Goal: Transaction & Acquisition: Book appointment/travel/reservation

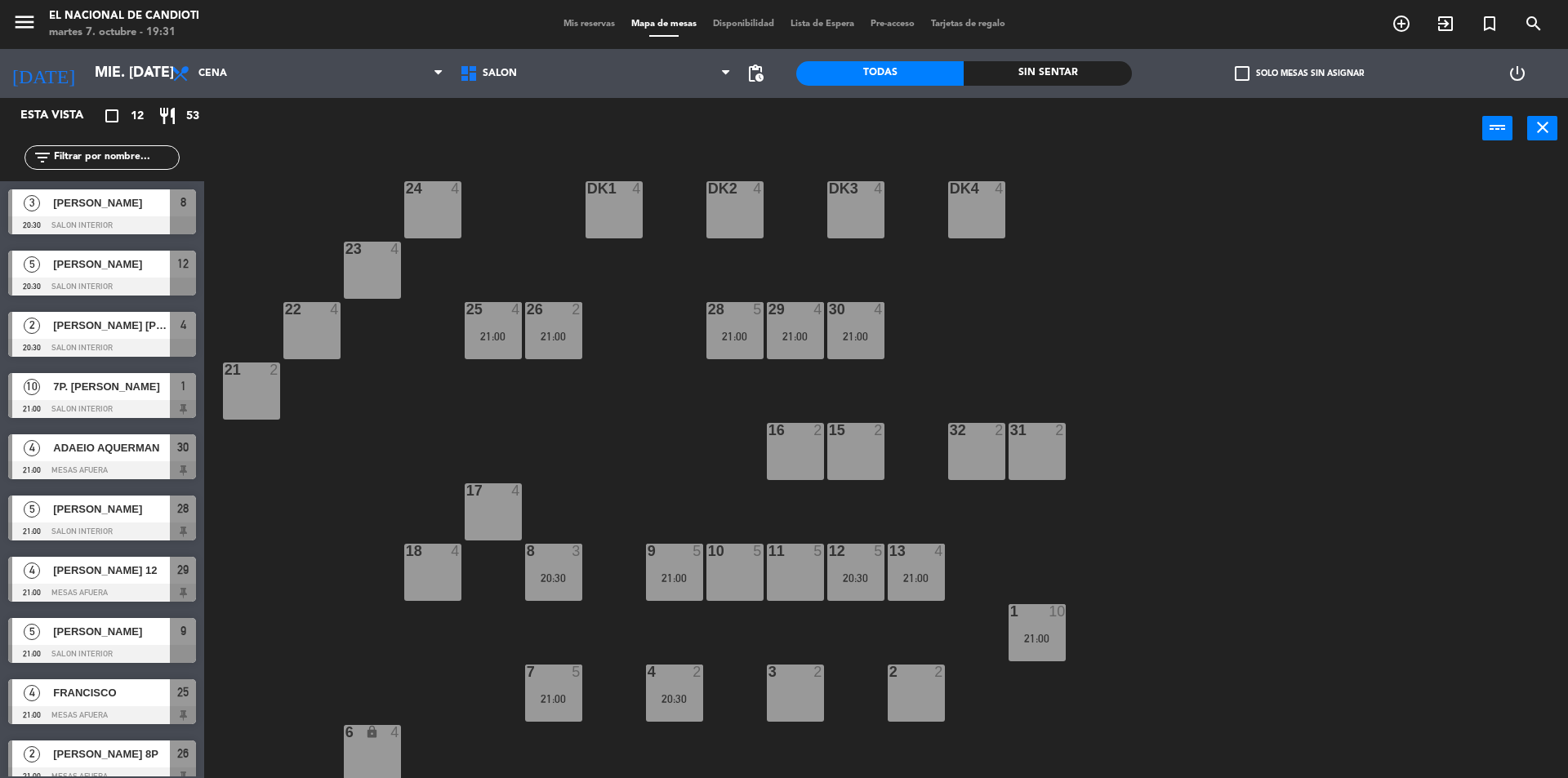
scroll to position [82, 0]
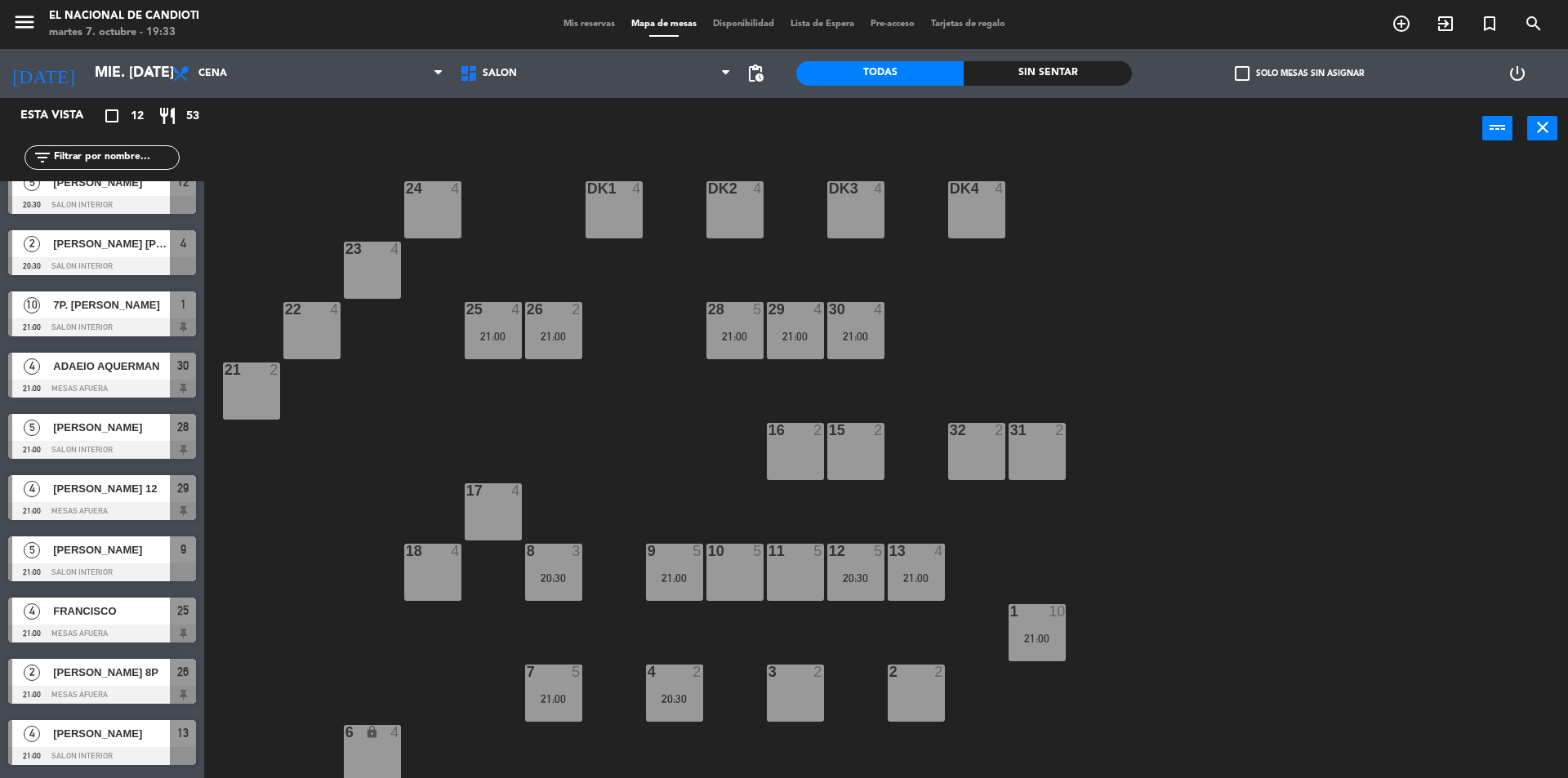
click at [281, 260] on div "24 4 DK1 4 DK2 4 DK3 4 DK4 4 23 4 28 5 21:00 22 4 25 4 21:00 26 2 21:00 30 4 21…" at bounding box center [893, 473] width 1348 height 619
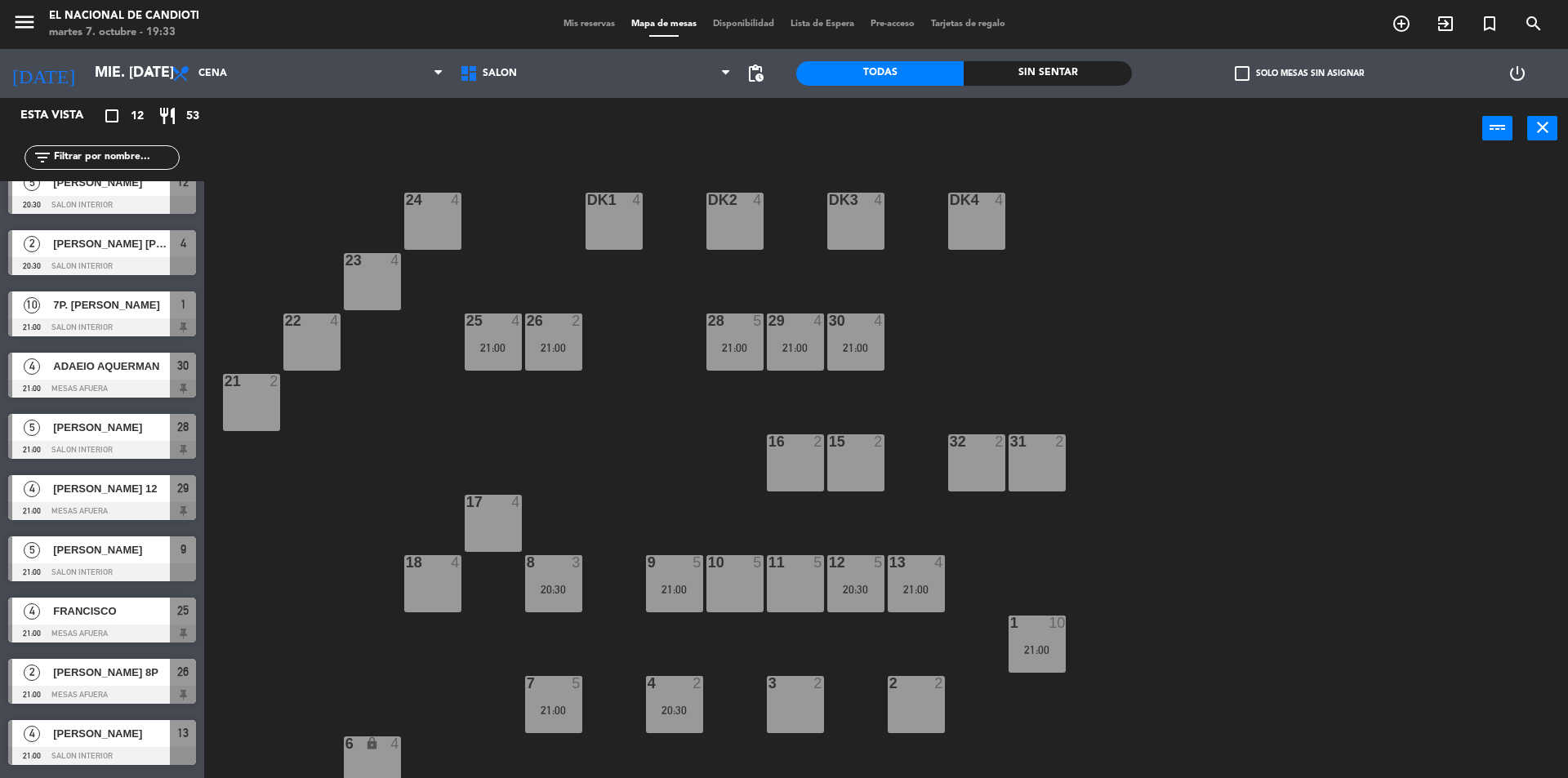
scroll to position [11, 0]
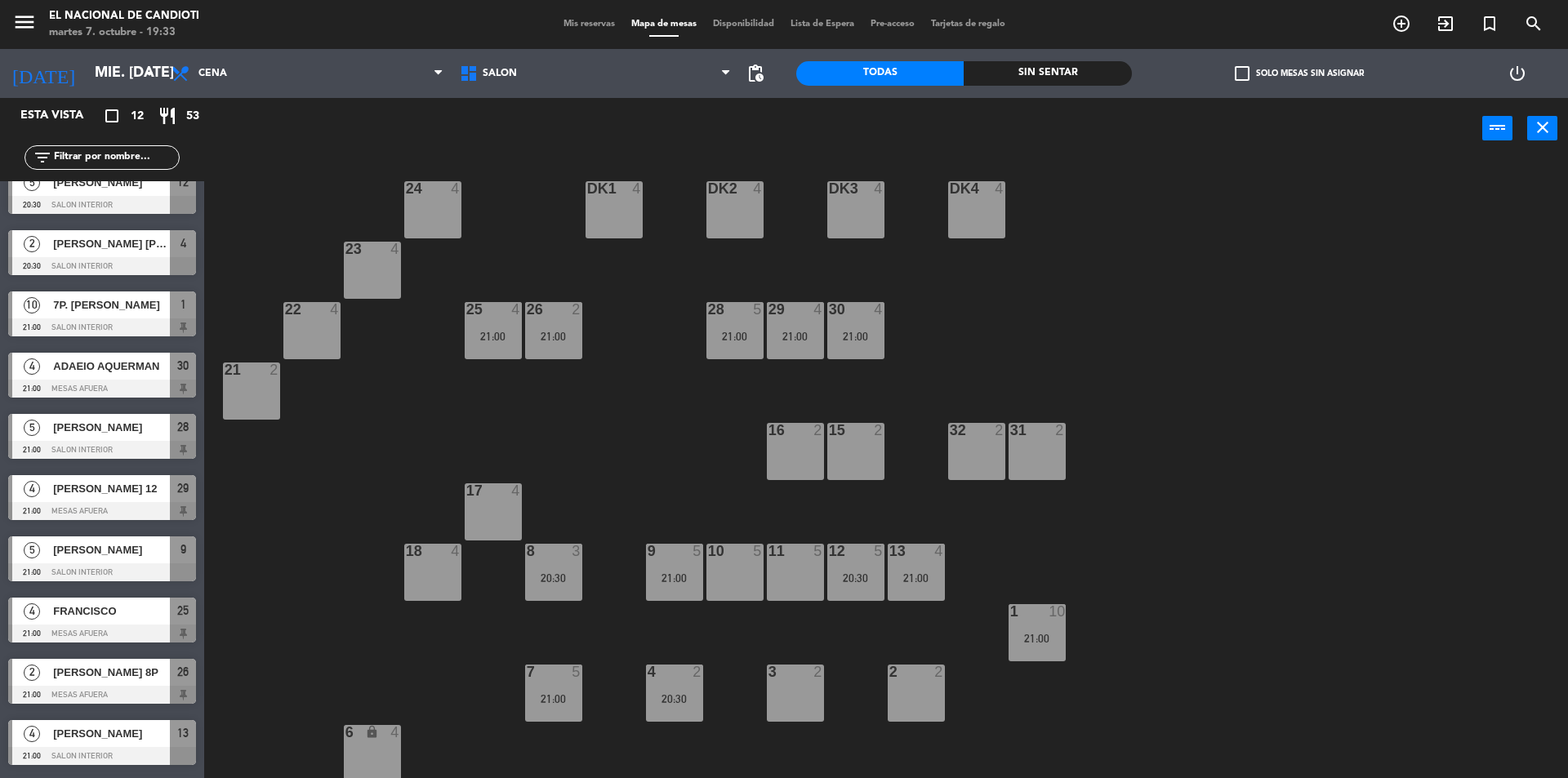
click at [724, 550] on div at bounding box center [734, 551] width 27 height 14
click at [788, 121] on button "[GEOGRAPHIC_DATA]" at bounding box center [791, 128] width 98 height 32
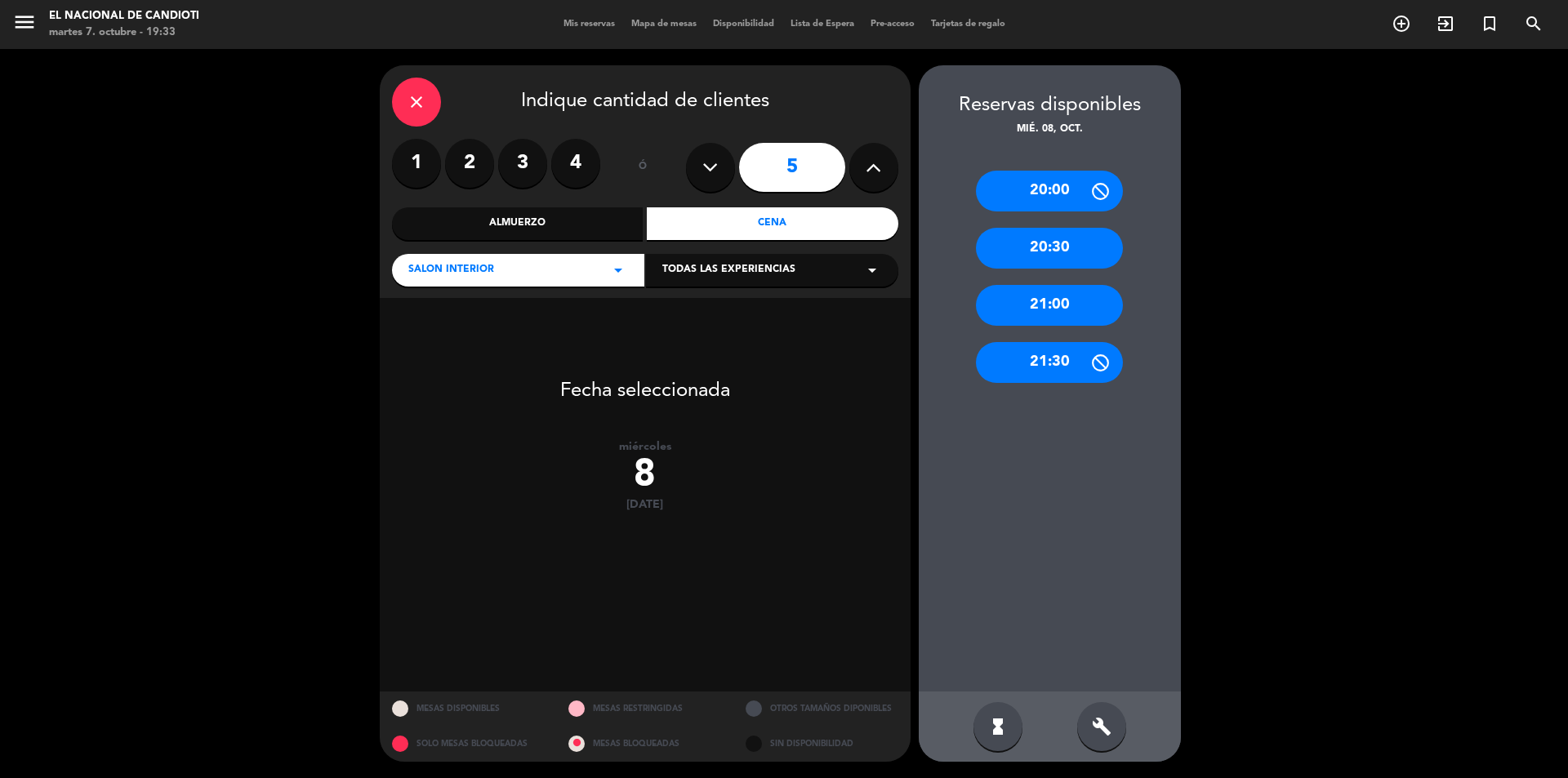
click at [408, 113] on div "close" at bounding box center [417, 103] width 49 height 49
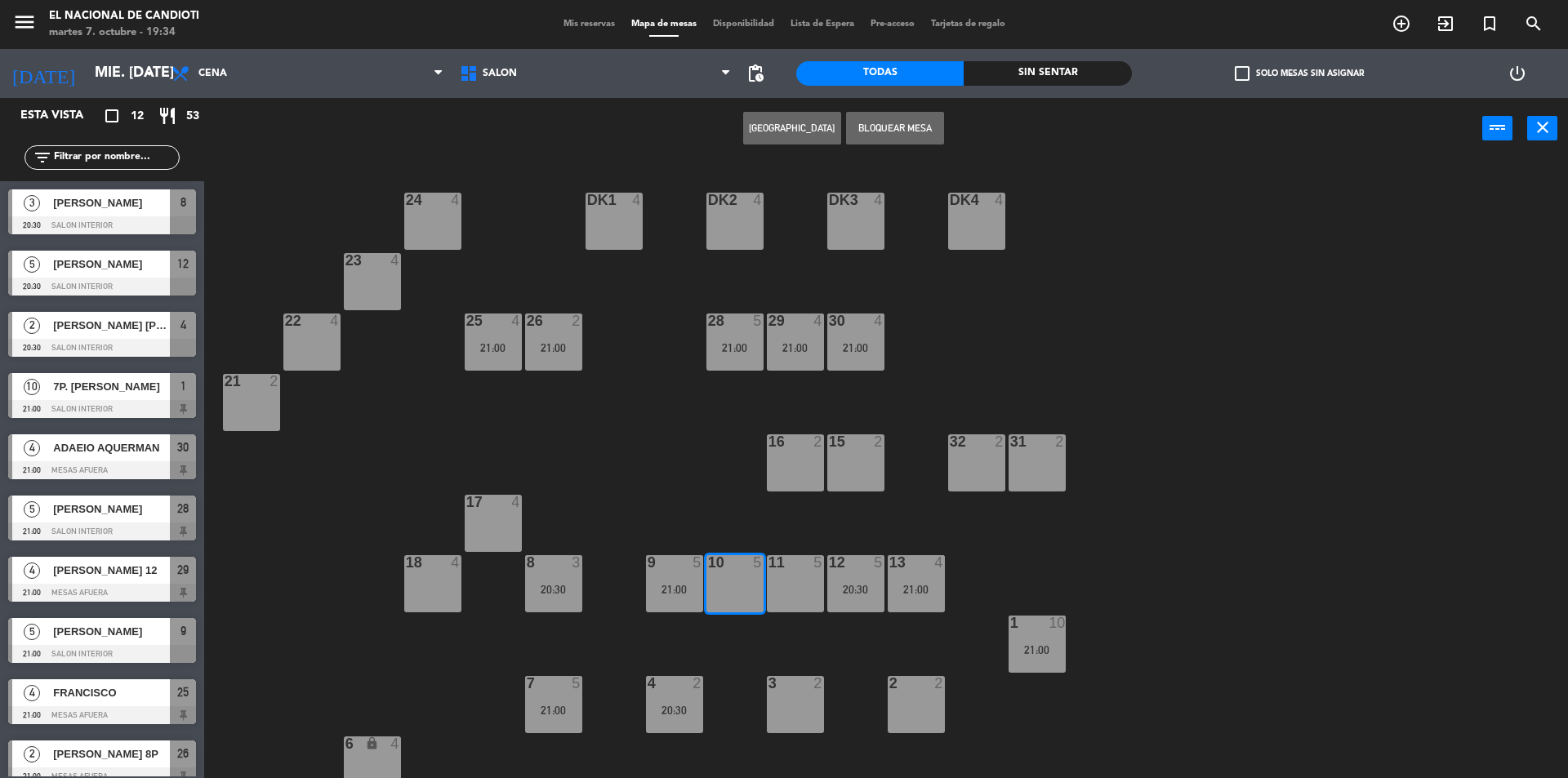
scroll to position [11, 0]
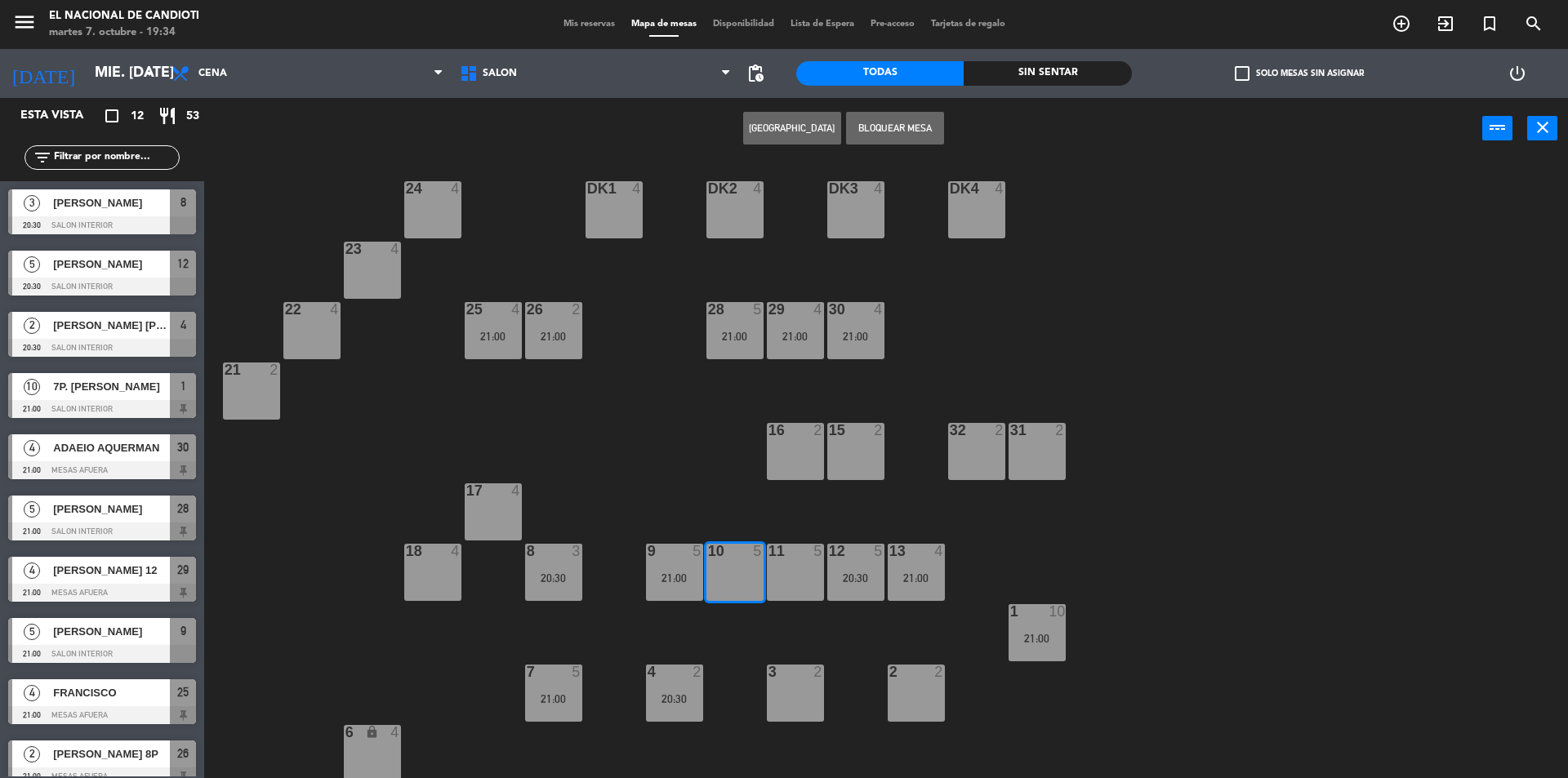
click at [774, 567] on div "11 5" at bounding box center [795, 573] width 57 height 57
click at [735, 572] on div "10 5" at bounding box center [735, 573] width 57 height 57
click at [765, 137] on button "[GEOGRAPHIC_DATA]" at bounding box center [791, 128] width 98 height 32
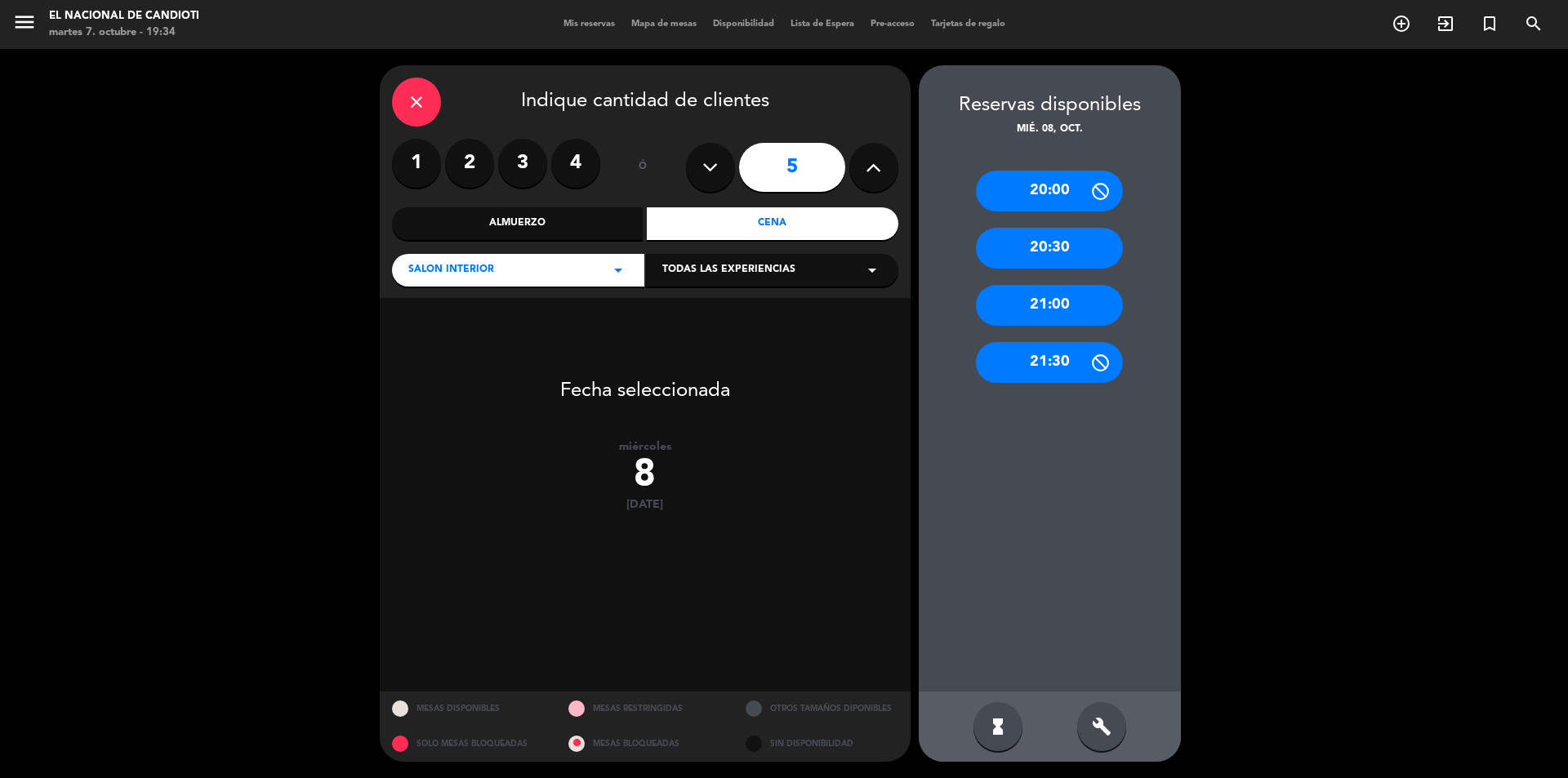
click at [1054, 299] on div "21:00" at bounding box center [1048, 305] width 147 height 41
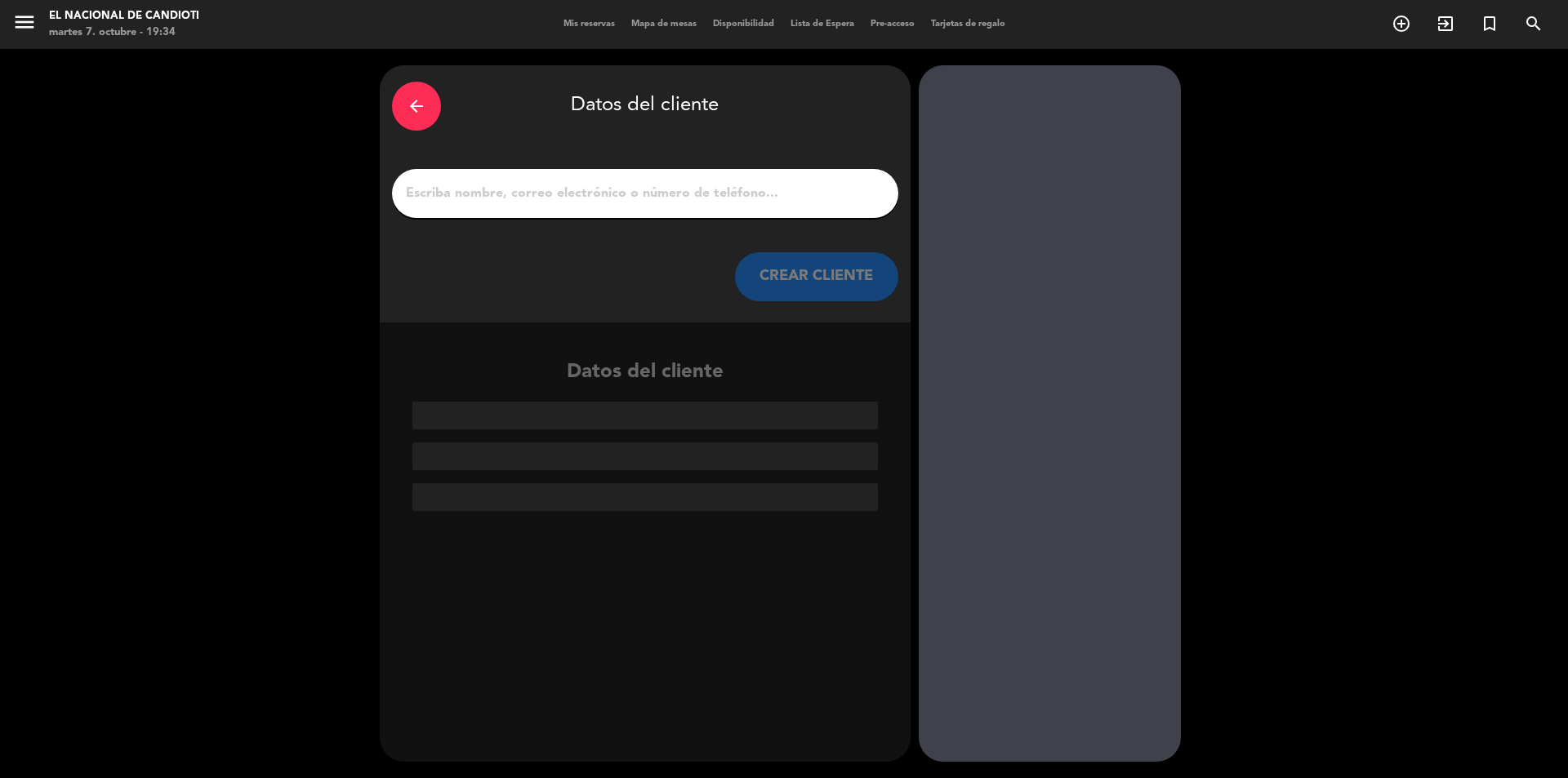
click at [746, 182] on input "1" at bounding box center [645, 194] width 482 height 23
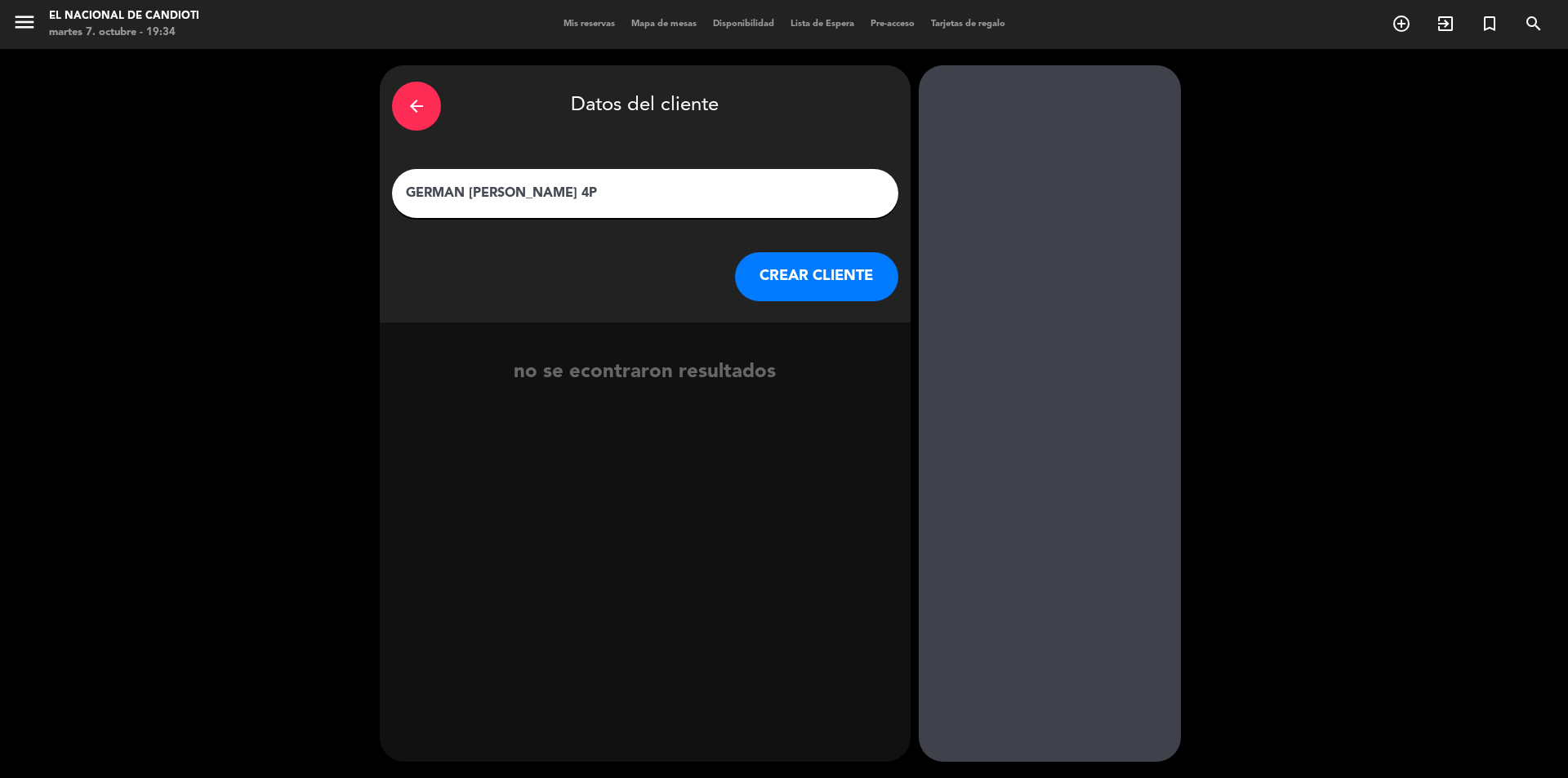
type input "GERMAN [PERSON_NAME] 4P"
click at [813, 274] on button "CREAR CLIENTE" at bounding box center [817, 277] width 163 height 49
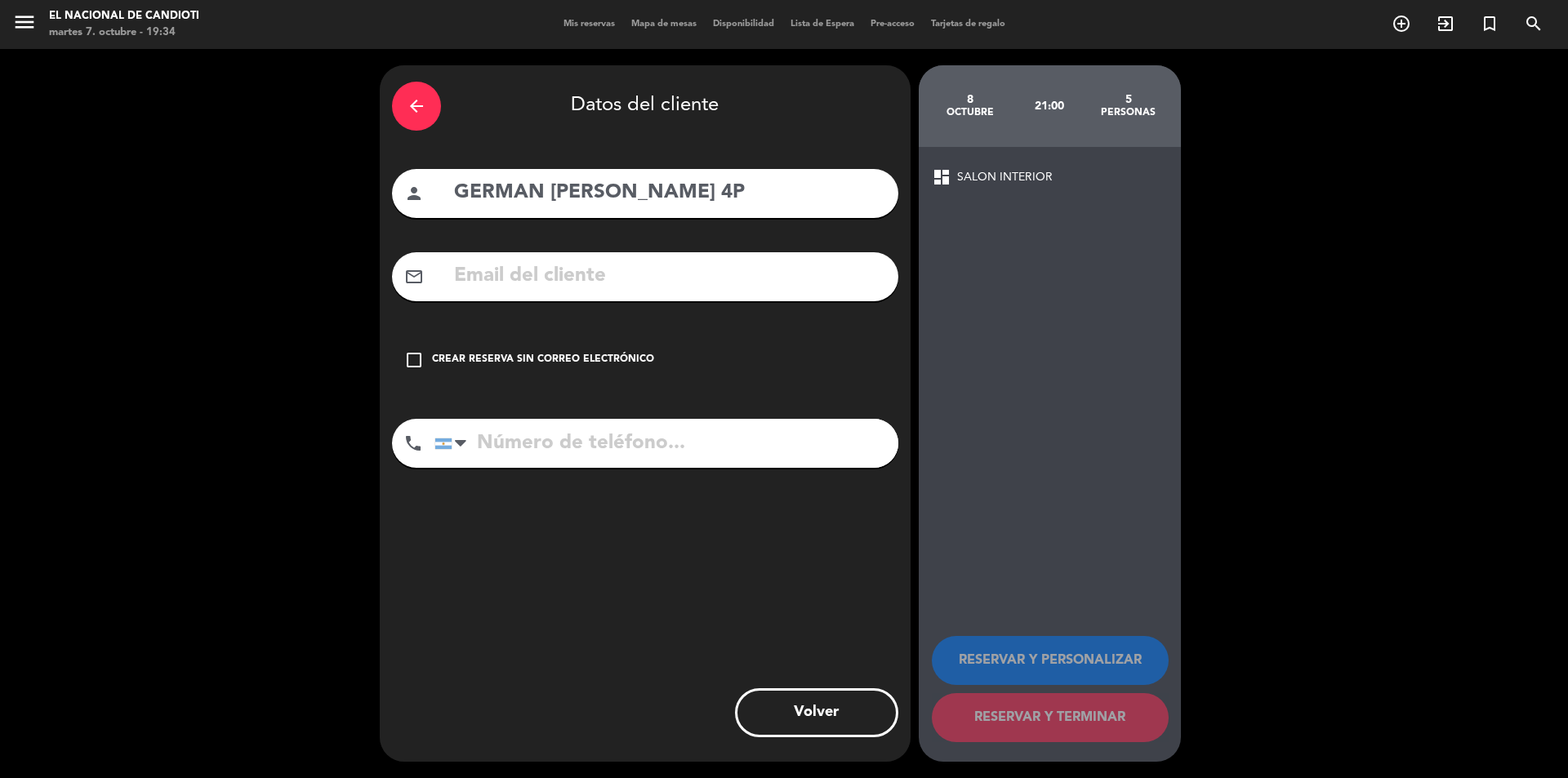
click at [612, 352] on div "Crear reserva sin correo electrónico" at bounding box center [543, 360] width 222 height 16
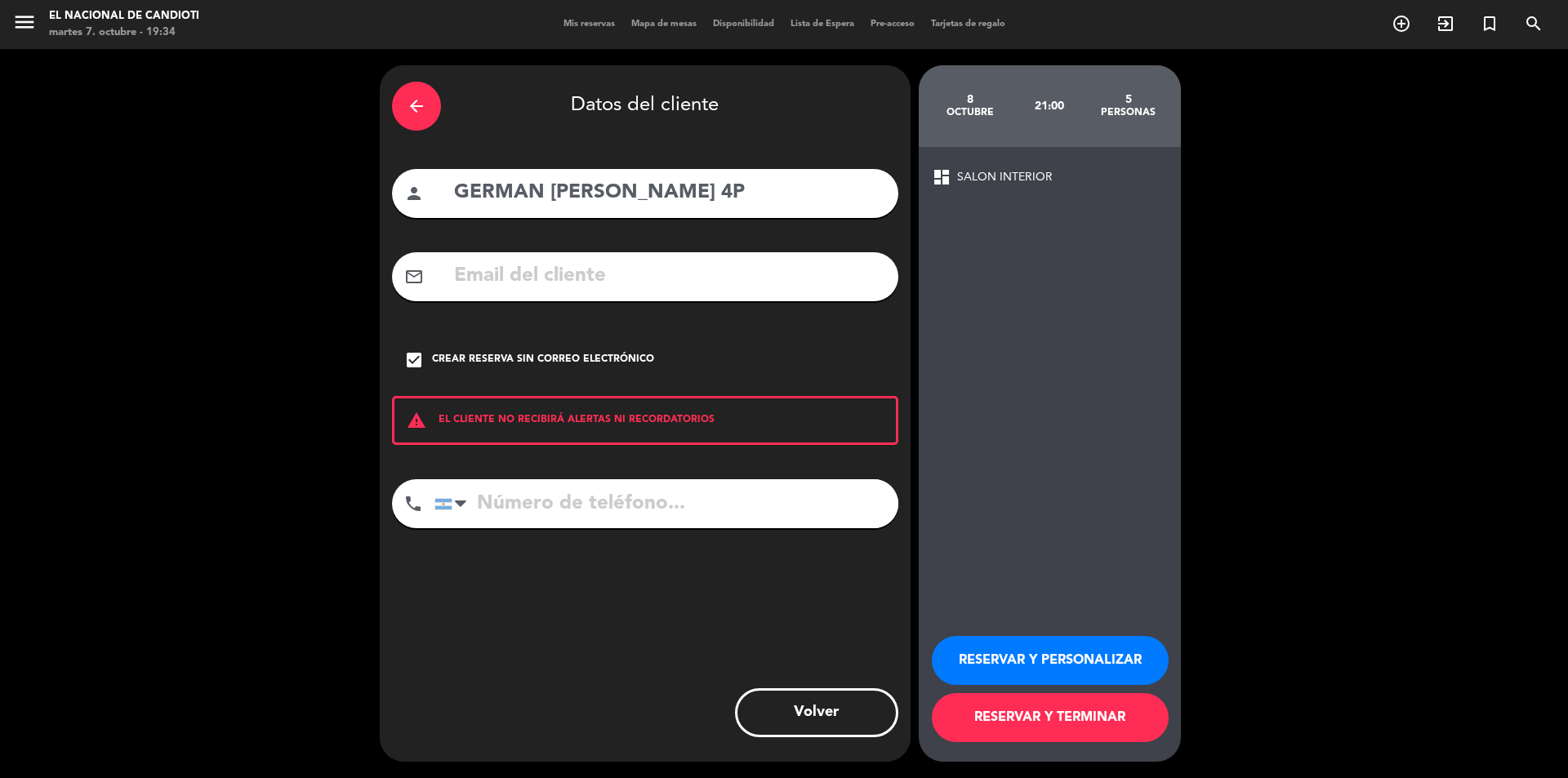
click at [1064, 734] on button "RESERVAR Y TERMINAR" at bounding box center [1049, 718] width 236 height 49
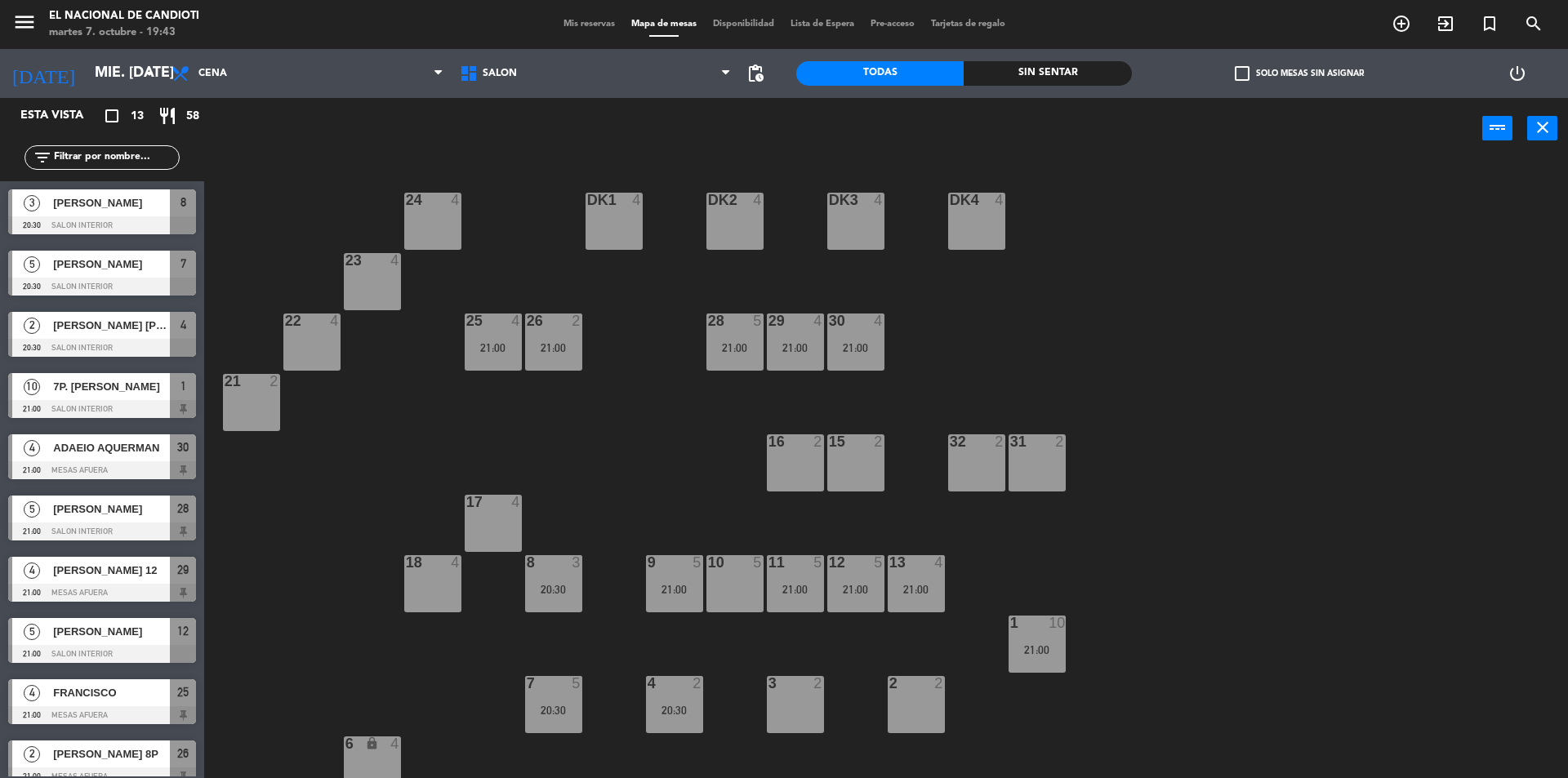
scroll to position [82, 0]
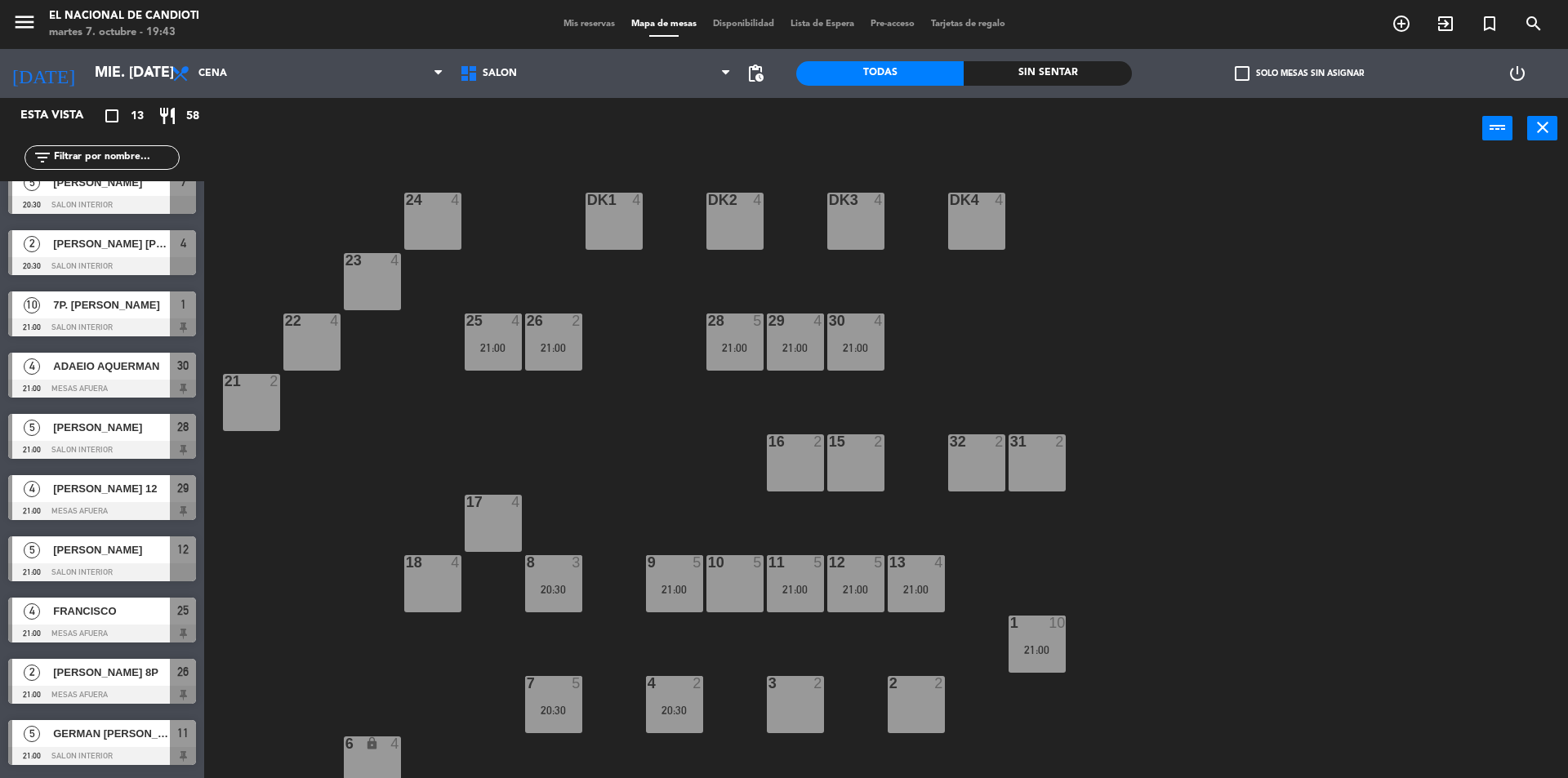
click at [141, 244] on div "2 [PERSON_NAME] [PERSON_NAME] 20:30 SALON INTERIOR 4" at bounding box center [102, 253] width 204 height 61
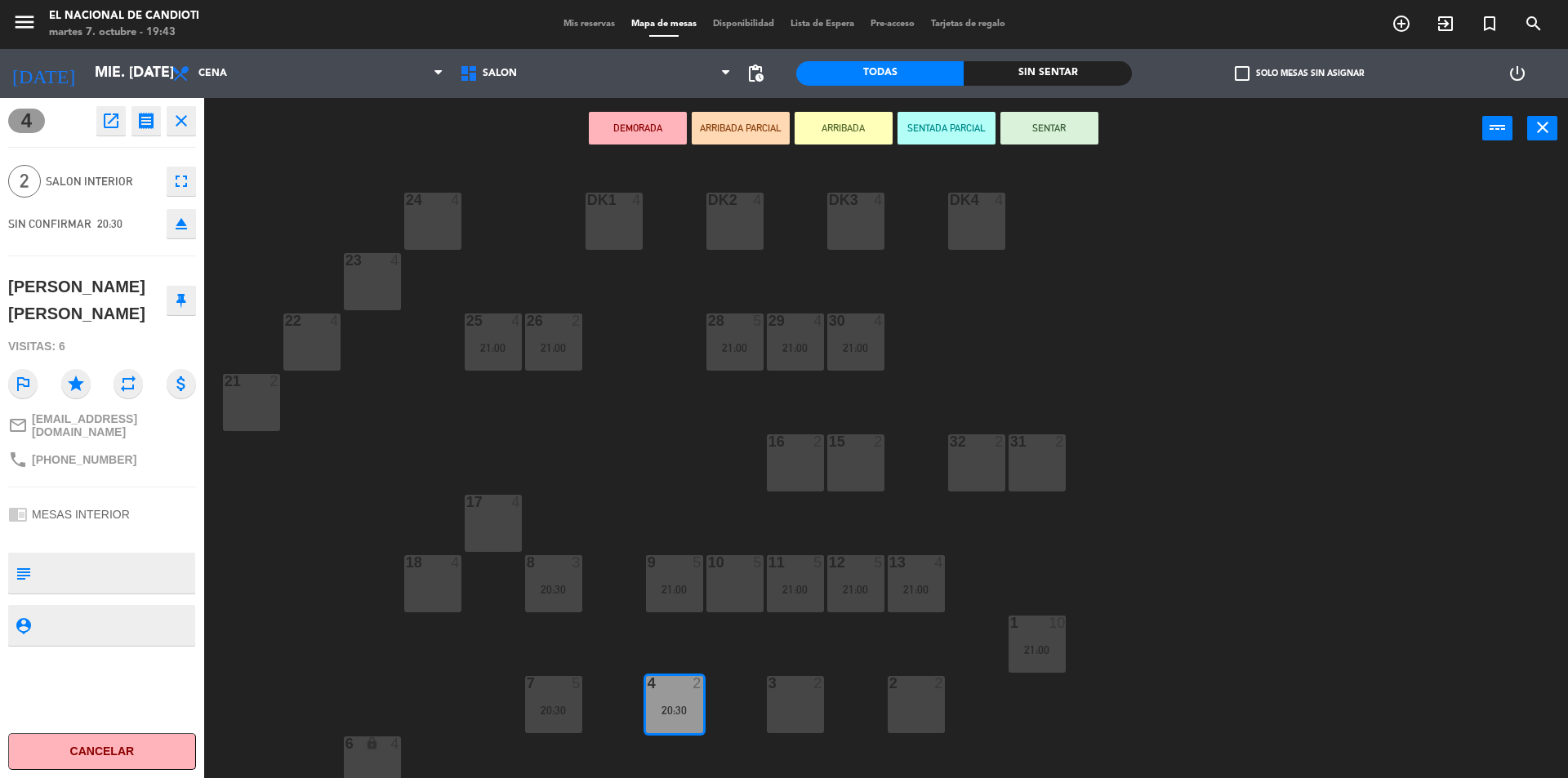
click at [179, 126] on icon "close" at bounding box center [181, 121] width 20 height 20
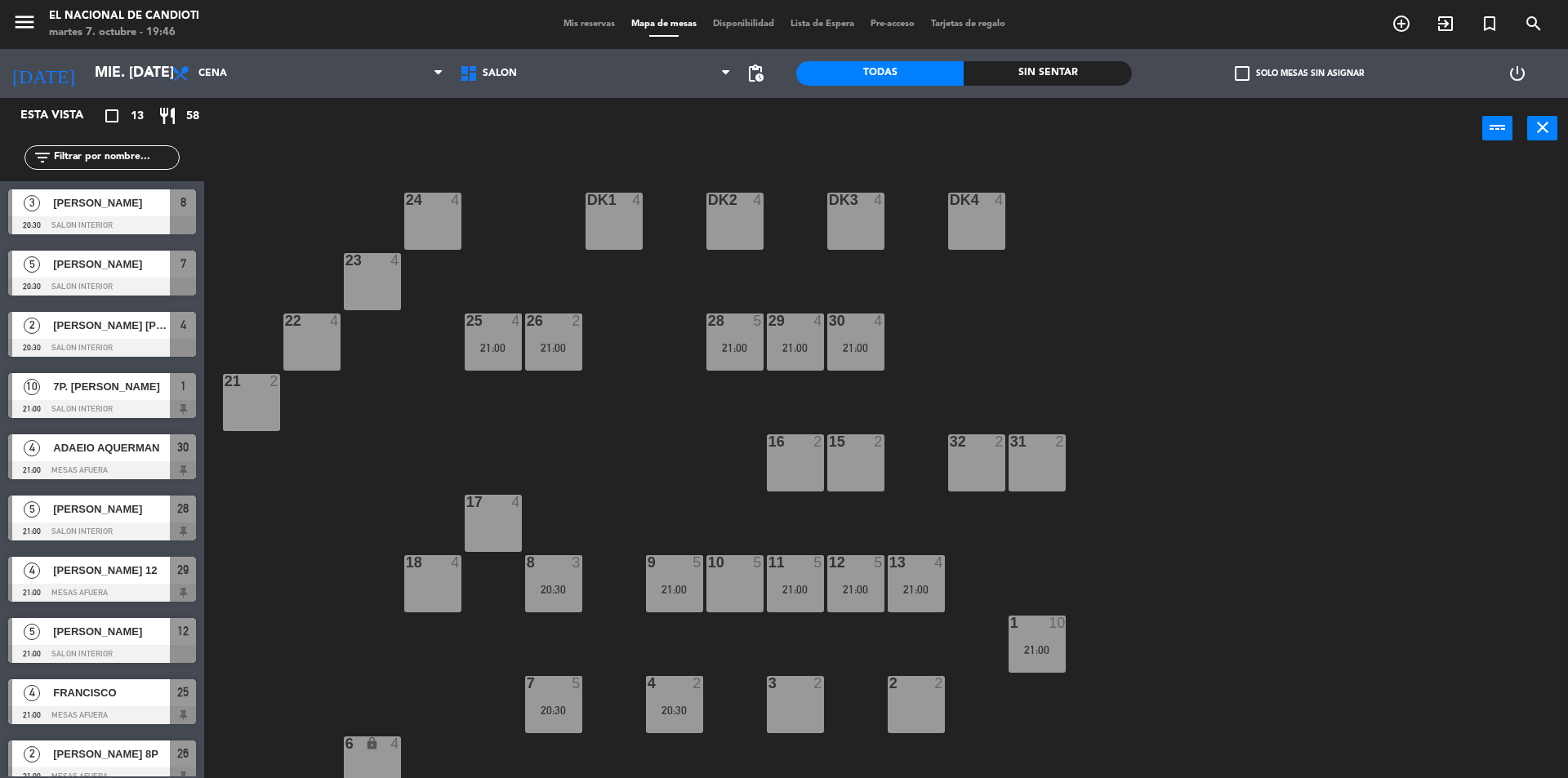
scroll to position [0, 0]
click at [143, 572] on span "[PERSON_NAME] 12" at bounding box center [111, 570] width 117 height 17
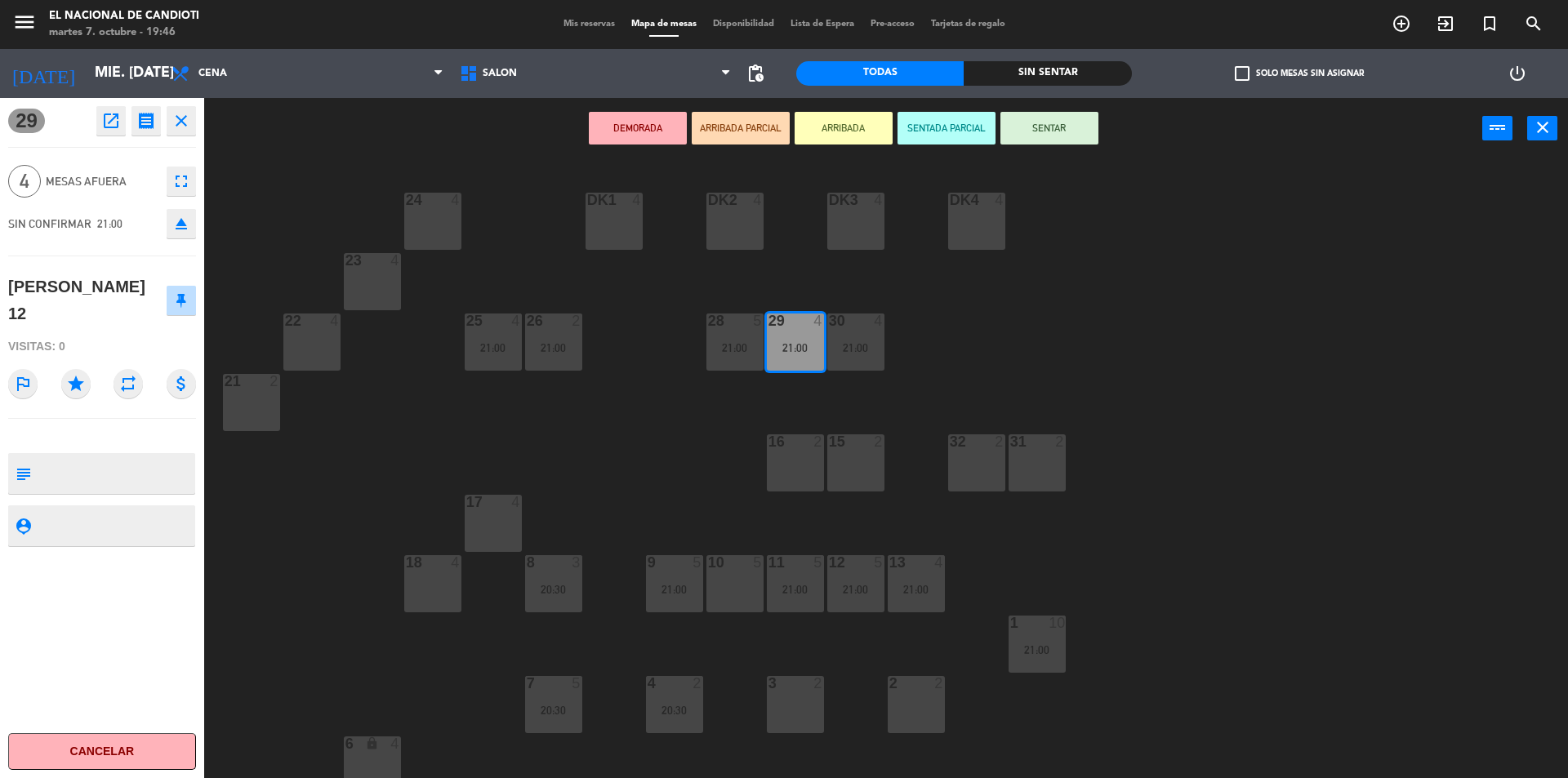
click at [186, 119] on icon "close" at bounding box center [181, 121] width 20 height 20
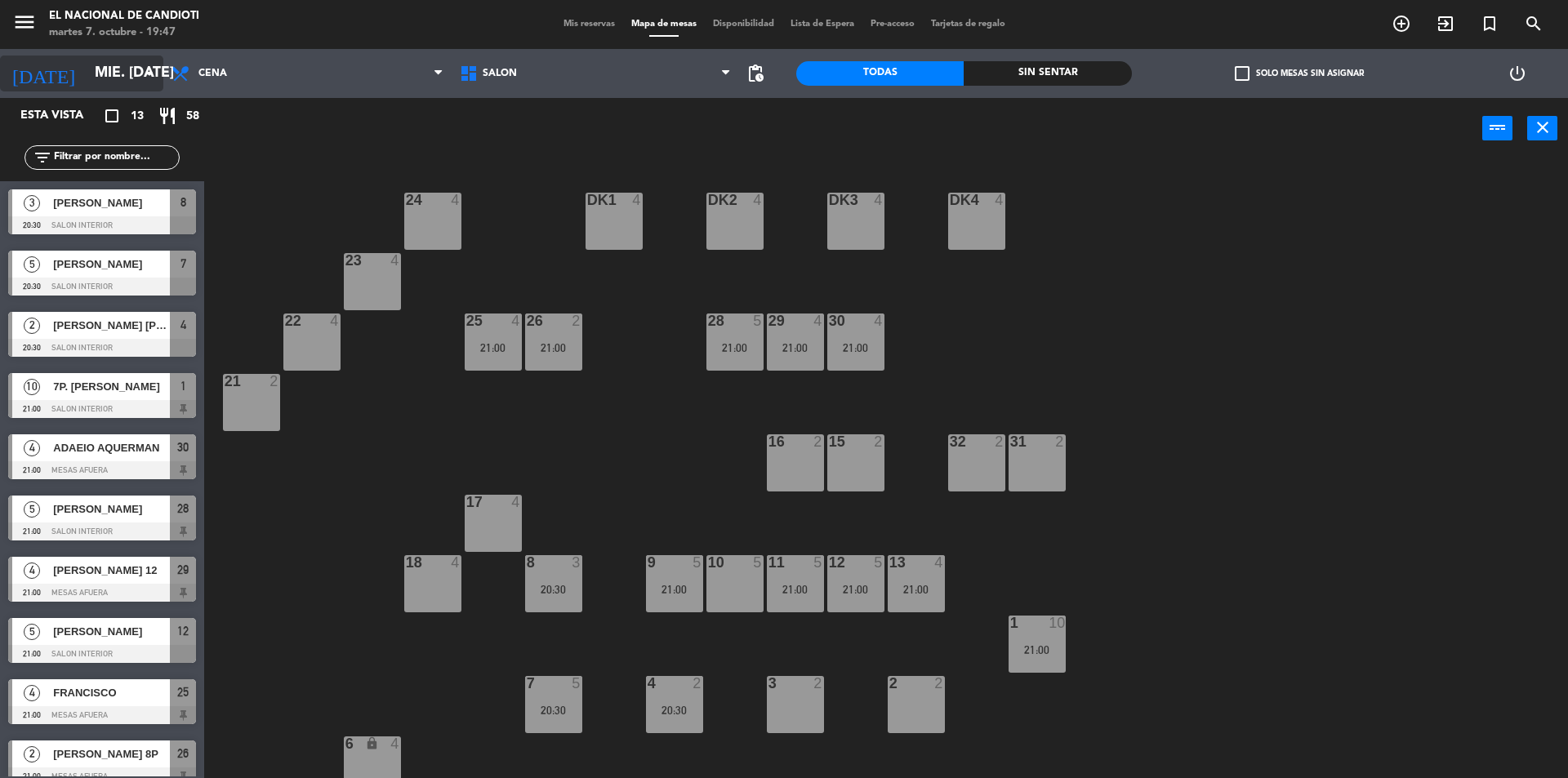
click at [121, 66] on input "mié. [DATE]" at bounding box center [180, 73] width 189 height 32
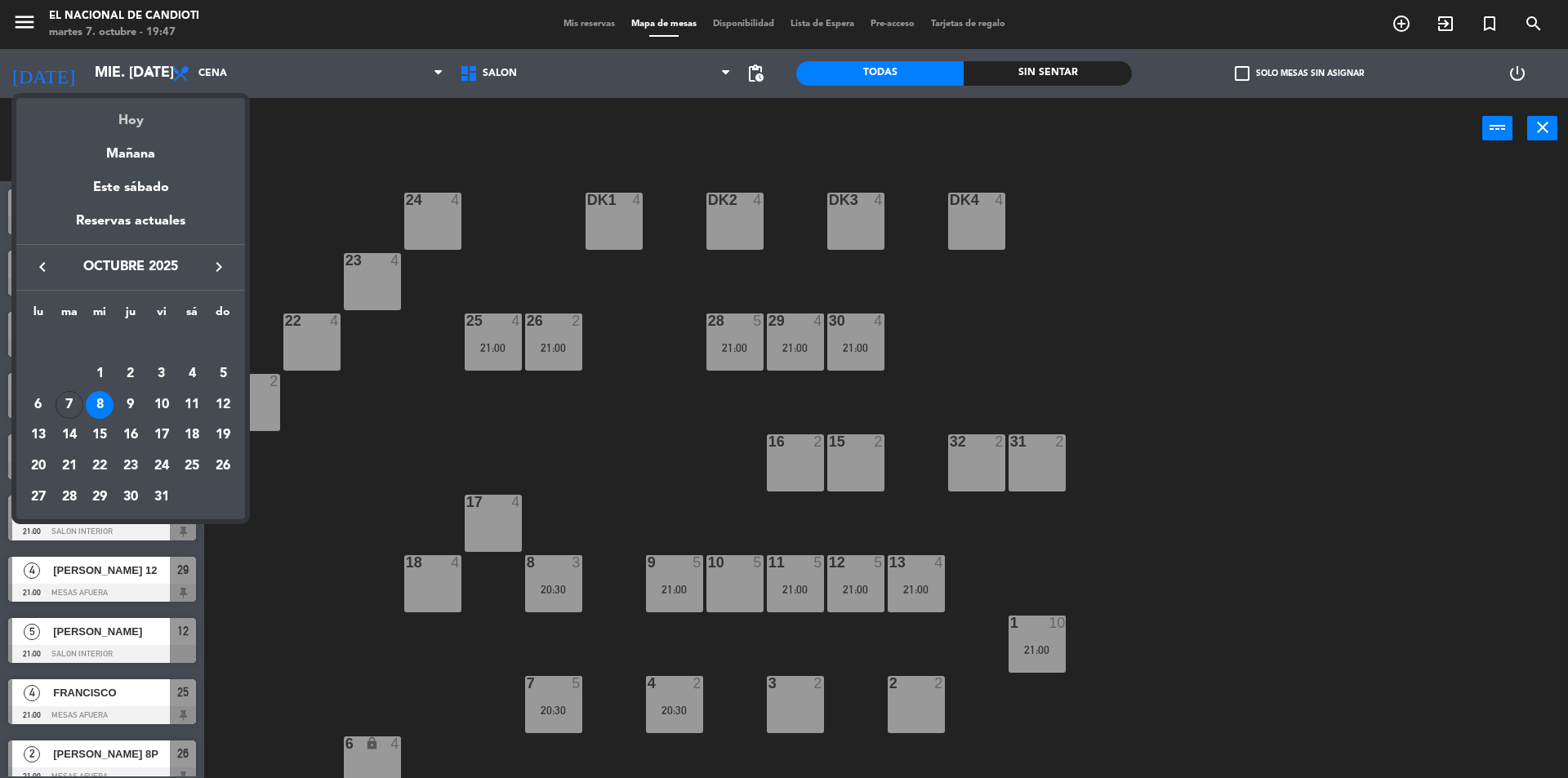
click at [136, 123] on div "Hoy" at bounding box center [130, 114] width 229 height 33
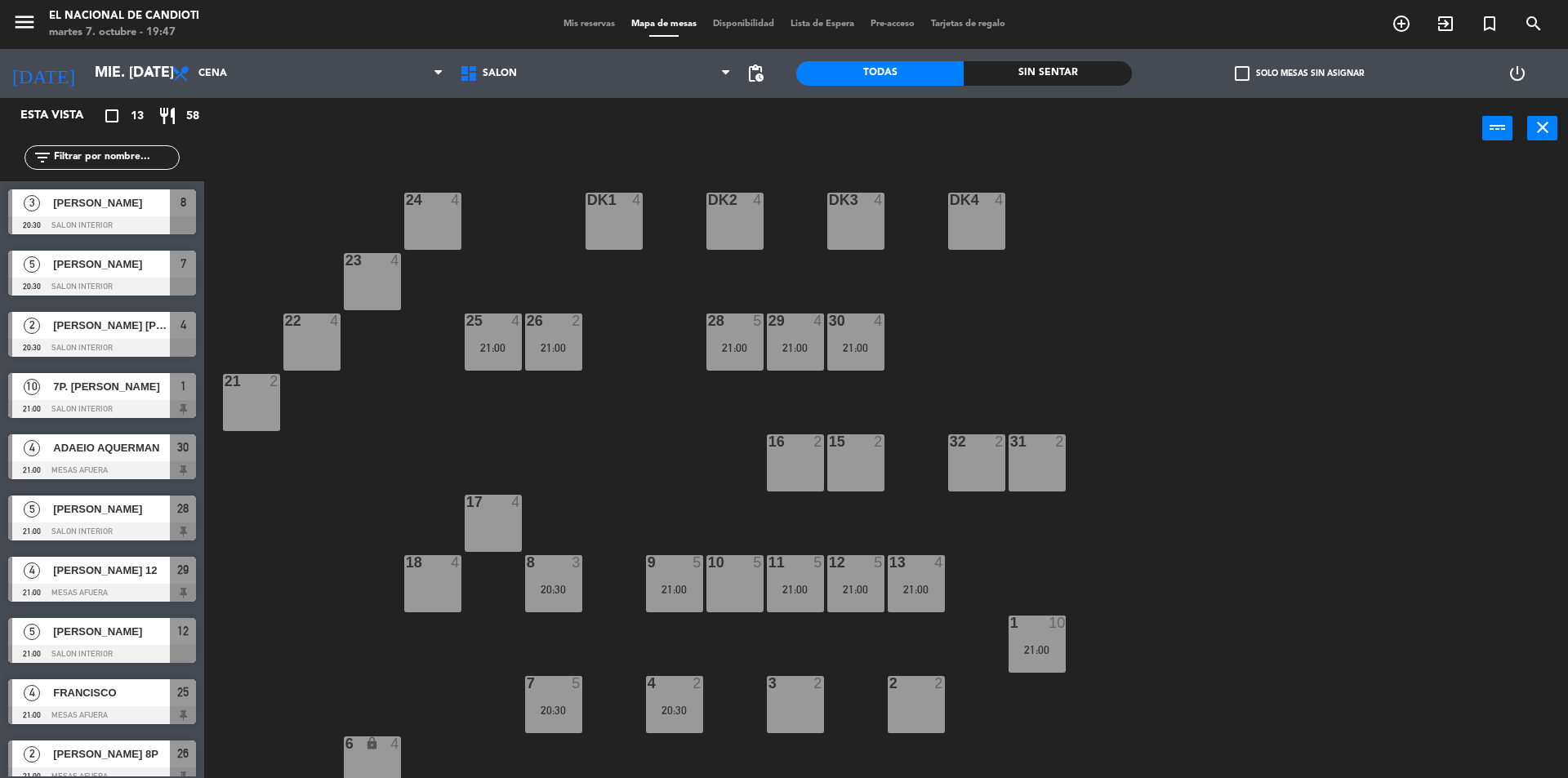
type input "[DATE] oct."
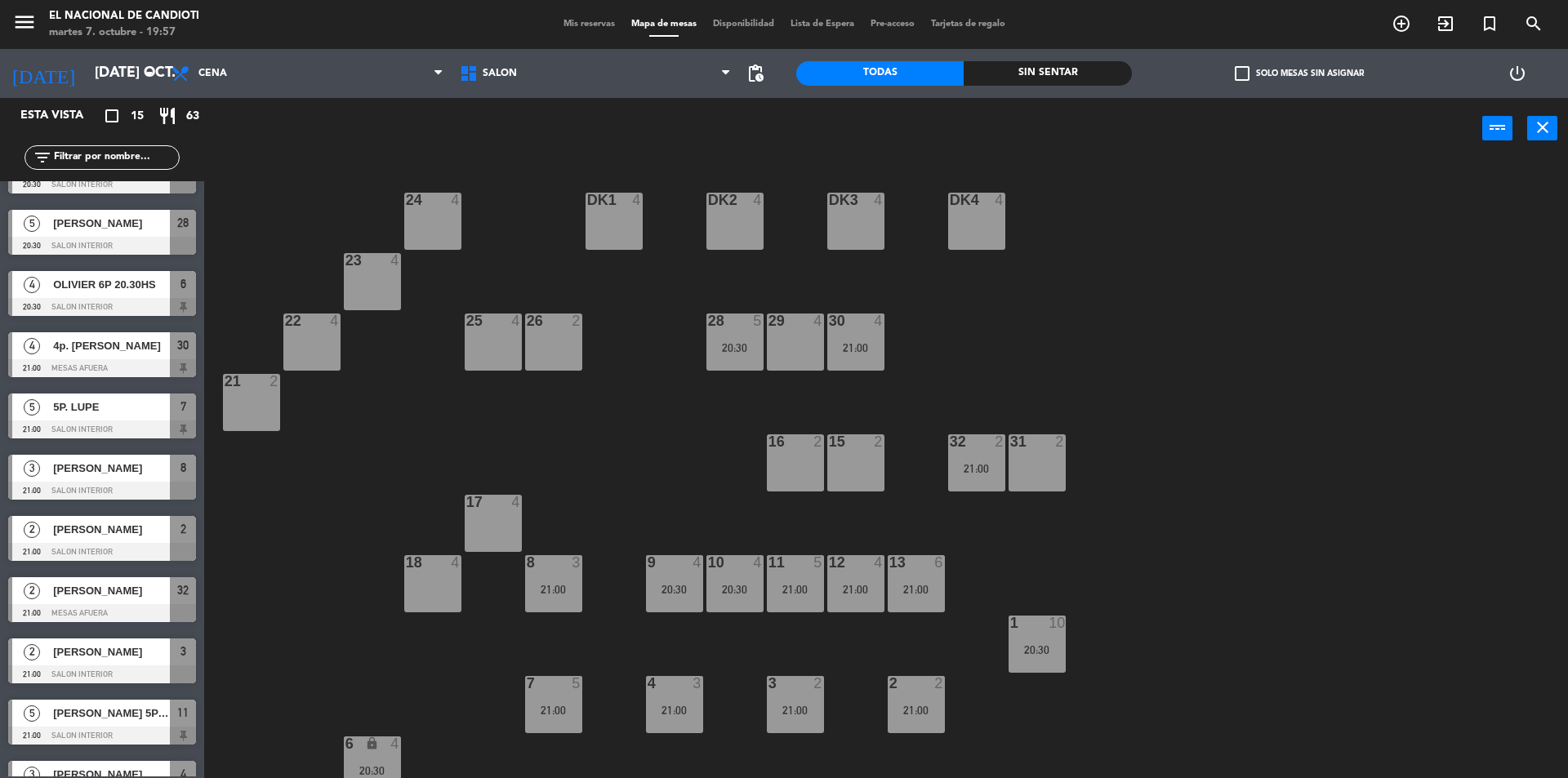
scroll to position [245, 0]
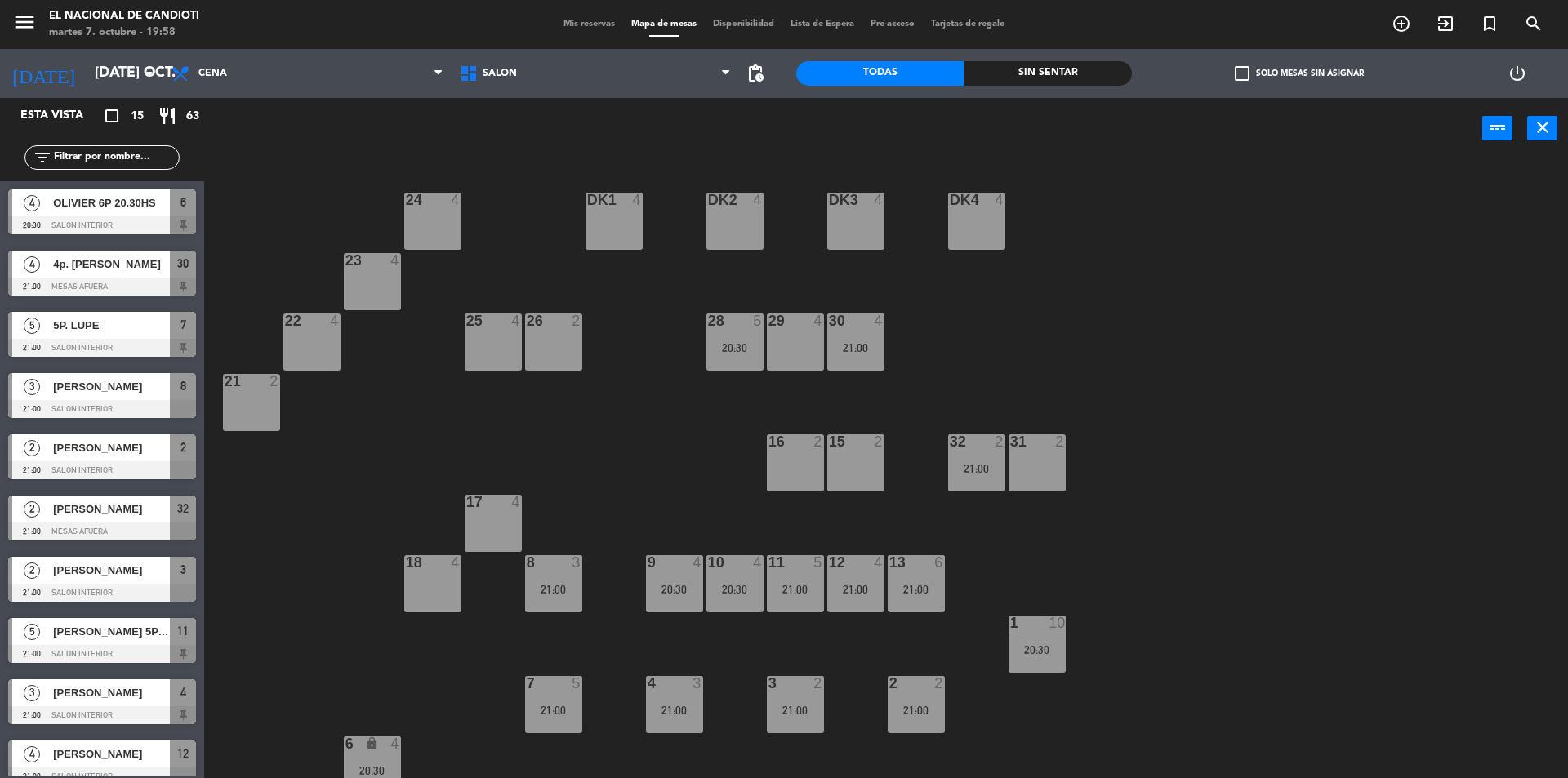
click at [125, 569] on span "[PERSON_NAME]" at bounding box center [111, 570] width 117 height 17
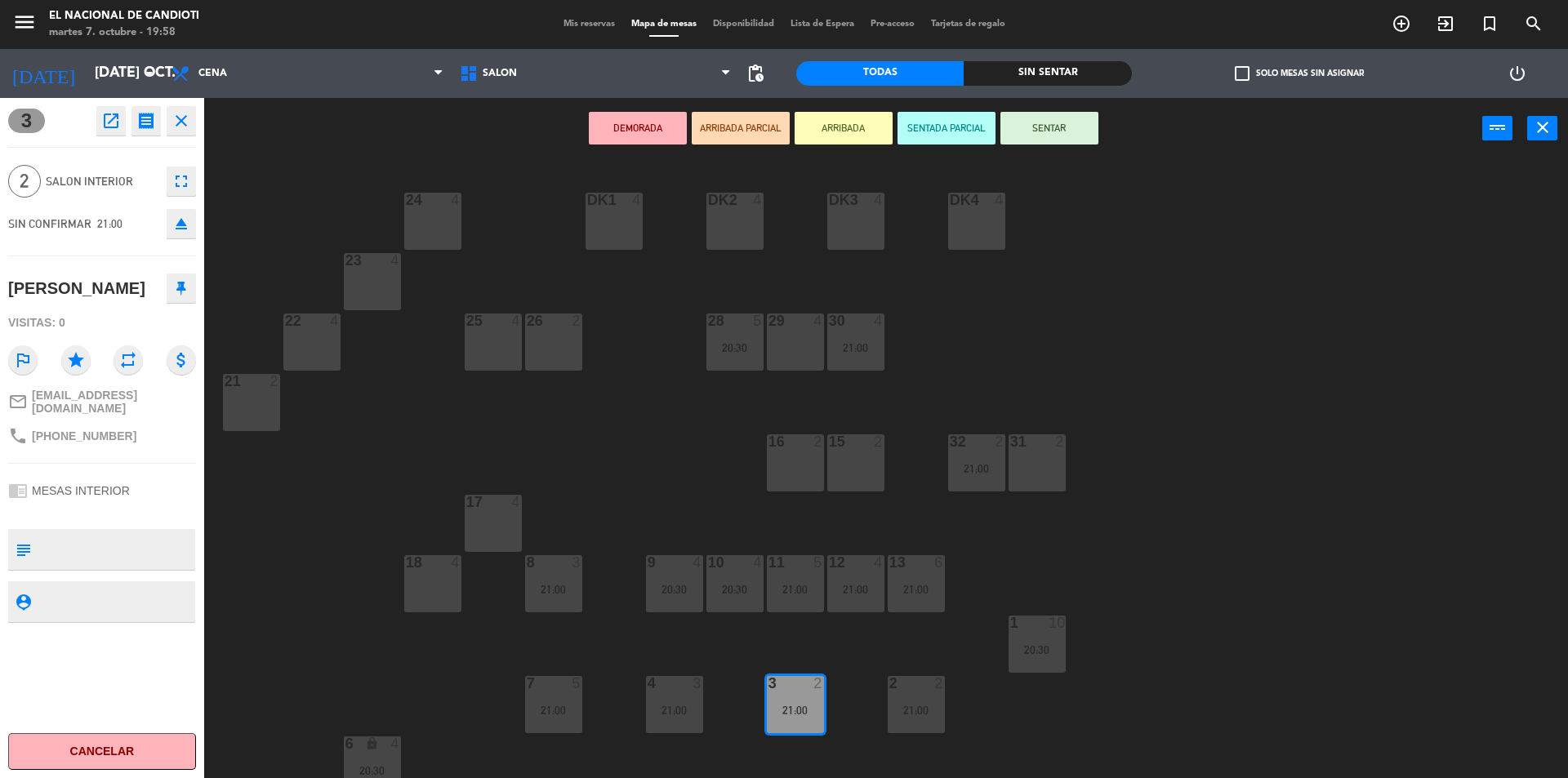
click at [172, 123] on icon "close" at bounding box center [181, 121] width 20 height 20
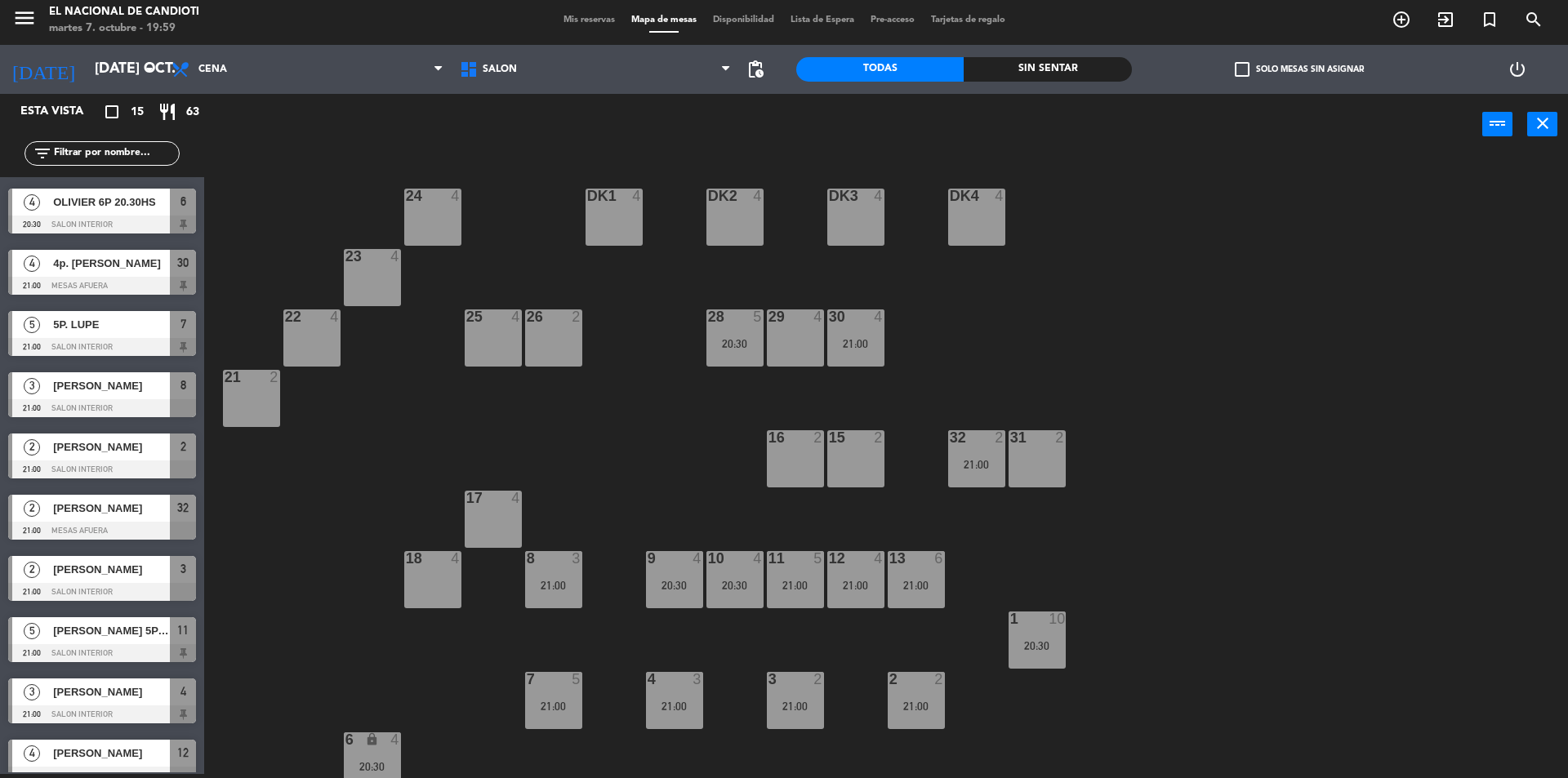
scroll to position [323, 0]
